Goal: Task Accomplishment & Management: Manage account settings

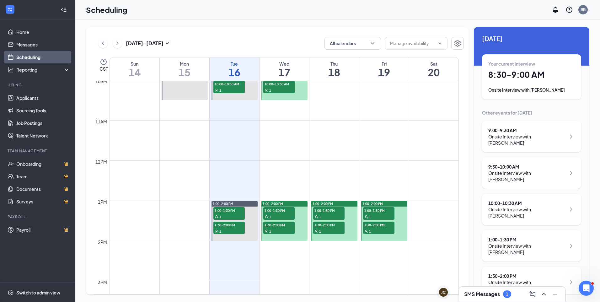
scroll to position [4, 0]
click at [518, 242] on div "Onsite Interview with [PERSON_NAME]" at bounding box center [526, 248] width 77 height 13
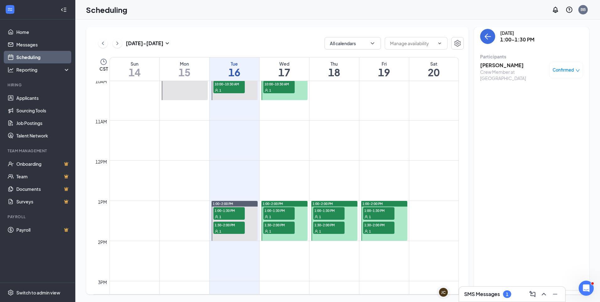
click at [509, 66] on h3 "[PERSON_NAME]" at bounding box center [513, 65] width 66 height 7
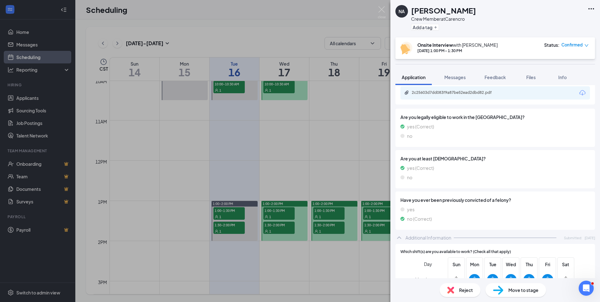
scroll to position [251, 0]
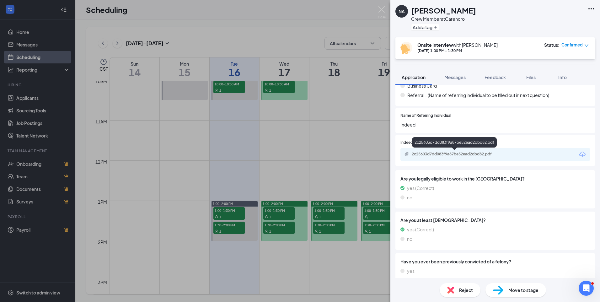
click at [469, 155] on div "2c25603d7dd083f9a87be52ead2dbd82.pdf" at bounding box center [456, 154] width 88 height 5
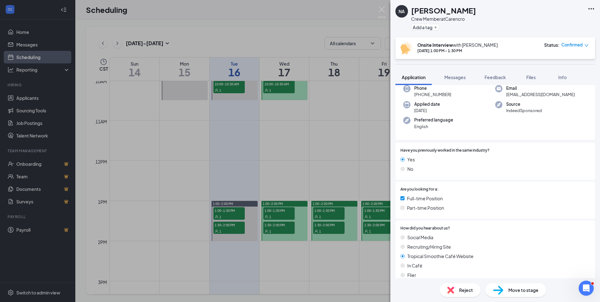
scroll to position [0, 0]
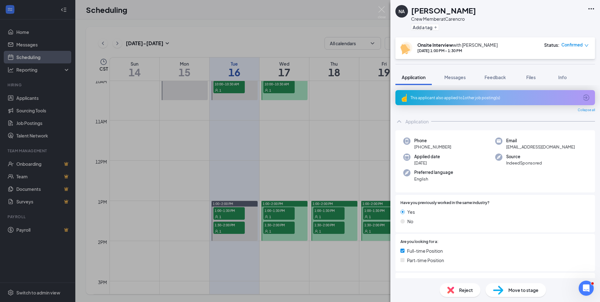
click at [468, 98] on div "This applicant also applied to 1 other job posting(s)" at bounding box center [494, 97] width 168 height 5
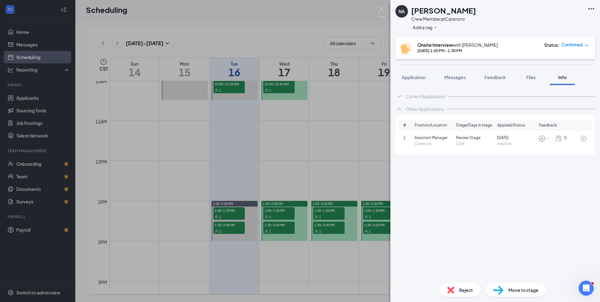
click at [347, 153] on div "NA [PERSON_NAME] Crew Member at Carencro Add a tag Onsite Interview with [PERSO…" at bounding box center [300, 151] width 600 height 302
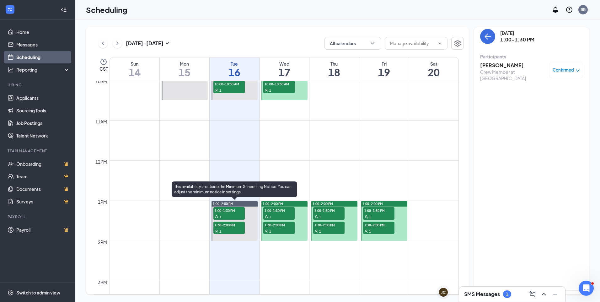
click at [235, 213] on span "1:00-1:30 PM" at bounding box center [228, 210] width 31 height 6
click at [234, 226] on span "1:30-2:00 PM" at bounding box center [228, 224] width 31 height 6
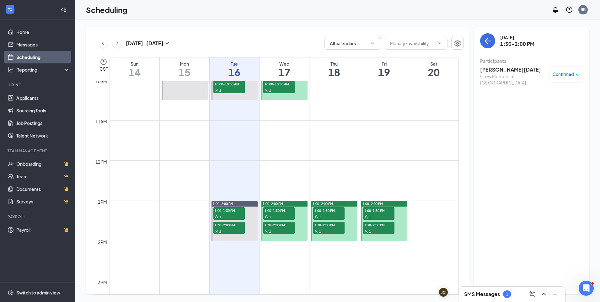
click at [494, 70] on h3 "[PERSON_NAME][DATE]" at bounding box center [513, 69] width 66 height 7
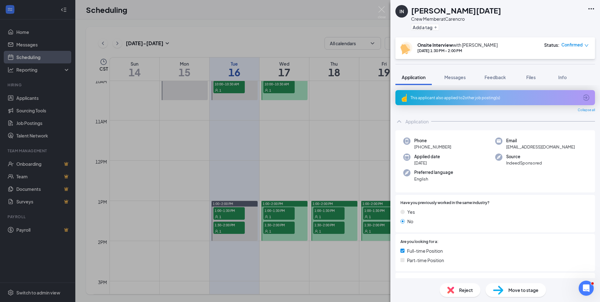
click at [467, 99] on div "This applicant also applied to 2 other job posting(s)" at bounding box center [494, 97] width 168 height 5
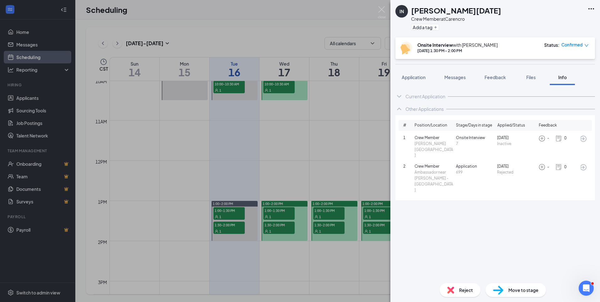
click at [392, 134] on div "Current Application Phone [PHONE_NUMBER] Email [EMAIL_ADDRESS][DOMAIN_NAME] App…" at bounding box center [495, 181] width 210 height 193
click at [414, 76] on span "Application" at bounding box center [414, 77] width 24 height 6
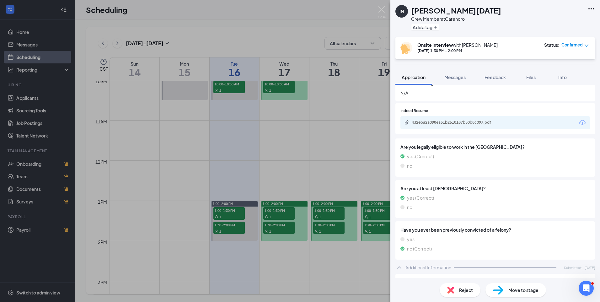
scroll to position [282, 0]
click at [442, 124] on div "432eba2a098ea51b2618187b50b8c097.pdf" at bounding box center [456, 122] width 88 height 5
click at [364, 115] on div "IN [PERSON_NAME][DATE] Crew Member at Carencro Add a tag Onsite Interview with …" at bounding box center [300, 151] width 600 height 302
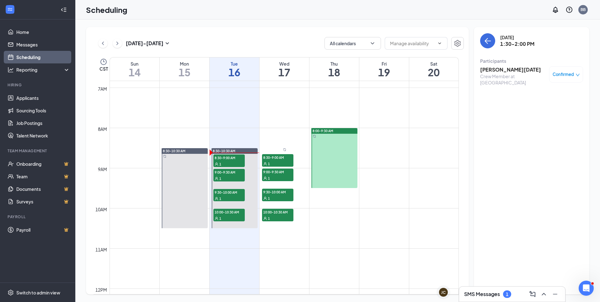
scroll to position [277, 0]
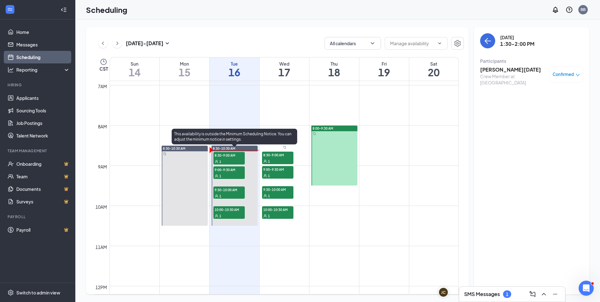
click at [230, 154] on span "8:30-9:00 AM" at bounding box center [228, 155] width 31 height 6
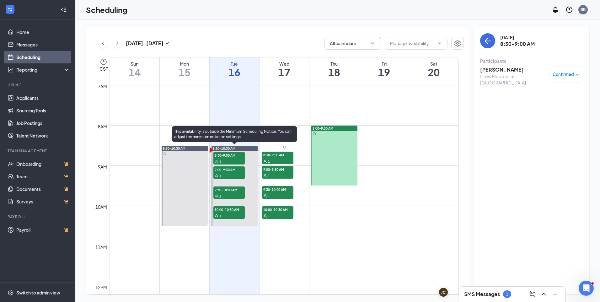
click at [231, 175] on div "1" at bounding box center [228, 176] width 31 height 6
click at [232, 194] on div "1" at bounding box center [228, 196] width 31 height 6
click at [232, 210] on span "10:00-10:30 AM" at bounding box center [228, 209] width 31 height 6
click at [235, 191] on span "9:30-10:00 AM" at bounding box center [228, 189] width 31 height 6
click at [237, 173] on div "1" at bounding box center [228, 176] width 31 height 6
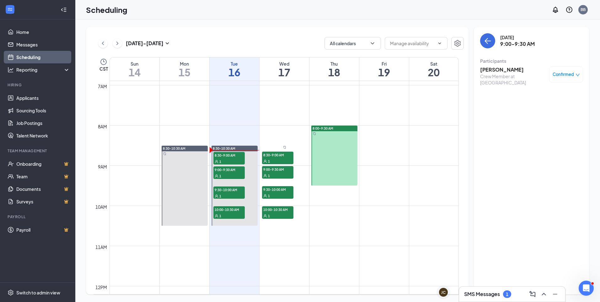
click at [506, 69] on h3 "[PERSON_NAME]" at bounding box center [513, 69] width 66 height 7
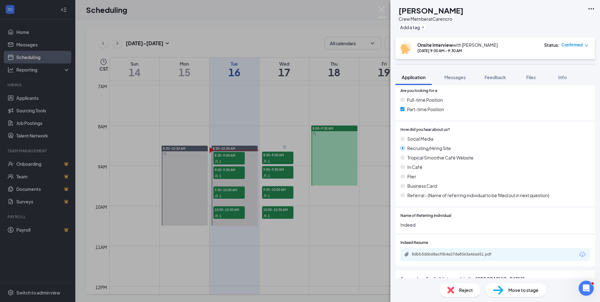
scroll to position [147, 0]
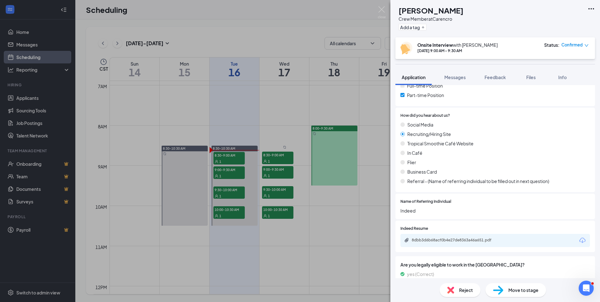
click at [514, 244] on div "8dbb3d6b68acf0b4e27de8363a46a651.pdf" at bounding box center [494, 240] width 189 height 13
click at [473, 239] on div "8dbb3d6b68acf0b4e27de8363a46a651.pdf" at bounding box center [456, 239] width 88 height 5
click at [278, 134] on div "DP [PERSON_NAME] Crew Member at Carencro Add a tag Onsite Interview with [PERSO…" at bounding box center [300, 151] width 600 height 302
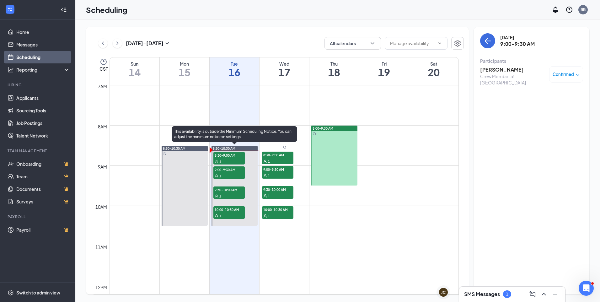
click at [236, 159] on div "1" at bounding box center [228, 161] width 31 height 6
click at [231, 193] on div "1" at bounding box center [228, 196] width 31 height 6
click at [240, 210] on span "10:00-10:30 AM" at bounding box center [228, 209] width 31 height 6
click at [238, 191] on span "9:30-10:00 AM" at bounding box center [228, 189] width 31 height 6
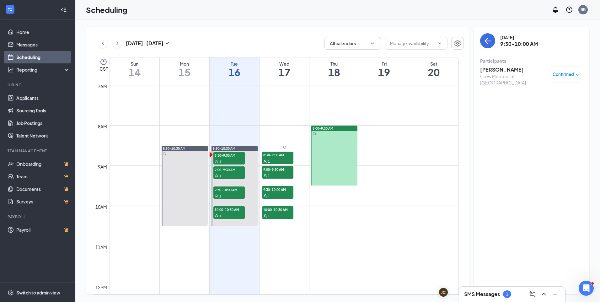
click at [535, 157] on div "[DATE] 9:30-10:00 AM Participants [PERSON_NAME] Crew Member at Carencro Confirm…" at bounding box center [531, 160] width 115 height 267
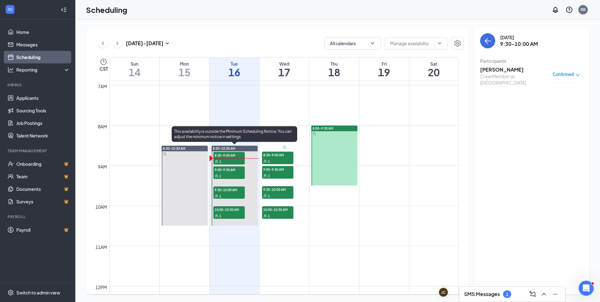
click at [222, 173] on div "1" at bounding box center [228, 176] width 31 height 6
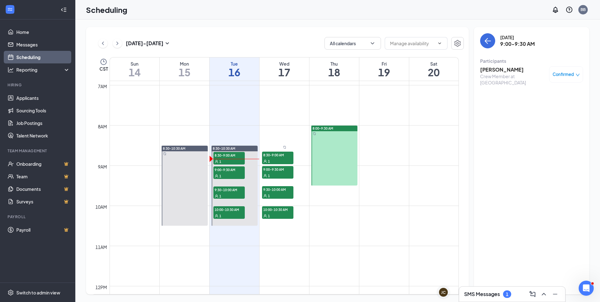
click at [264, 25] on div "[DATE] - [DATE] All calendars CST Sun 14 Mon 15 Tue 16 Wed 17 Thu 18 Fri 19 Sat…" at bounding box center [337, 160] width 525 height 282
